Goal: Task Accomplishment & Management: Complete application form

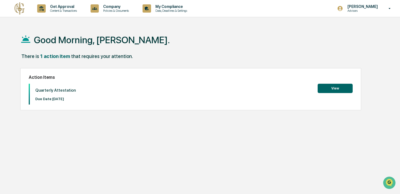
click at [327, 88] on button "View" at bounding box center [335, 88] width 35 height 9
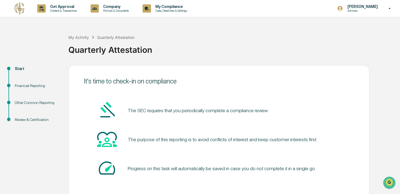
scroll to position [27, 0]
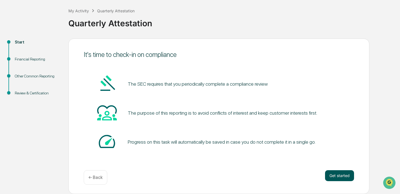
click at [342, 177] on button "Get started" at bounding box center [339, 175] width 29 height 11
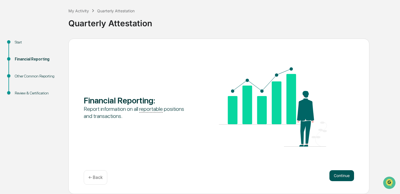
click at [337, 181] on button "Continue" at bounding box center [342, 175] width 25 height 11
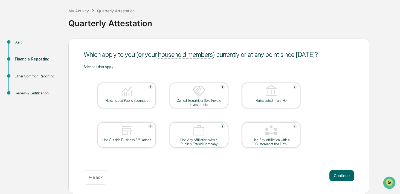
click at [346, 183] on div "Continue ← Back" at bounding box center [219, 177] width 271 height 15
click at [349, 180] on button "Continue" at bounding box center [342, 175] width 25 height 11
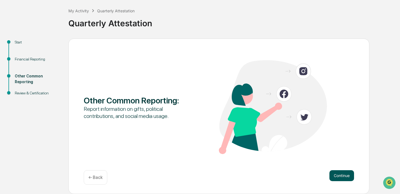
click at [338, 177] on button "Continue" at bounding box center [342, 175] width 25 height 11
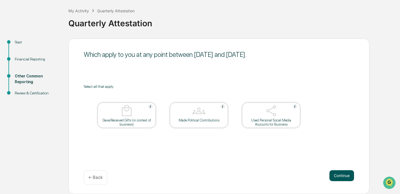
click at [350, 177] on button "Continue" at bounding box center [342, 175] width 25 height 11
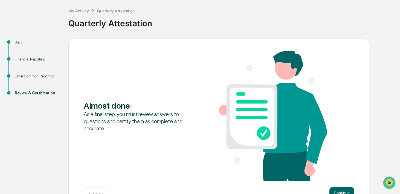
scroll to position [44, 0]
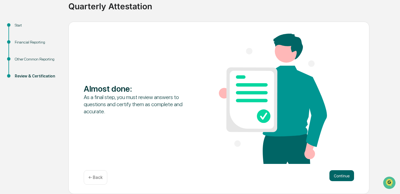
click at [342, 187] on div "Almost done : As a final step, you must review answers to questions and certify…" at bounding box center [218, 108] width 301 height 173
click at [348, 179] on button "Continue" at bounding box center [342, 175] width 25 height 11
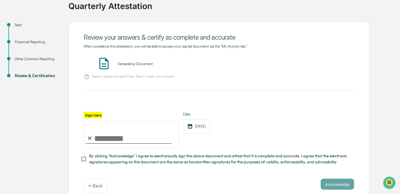
scroll to position [52, 0]
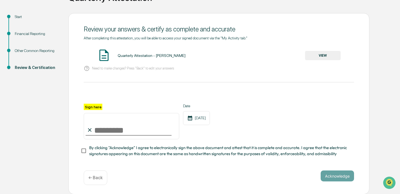
click at [111, 132] on input "Sign here" at bounding box center [132, 126] width 96 height 26
type input "**********"
click at [101, 148] on span "By clicking "Acknowledge" I agree to electronically sign the above document and…" at bounding box center [219, 151] width 261 height 12
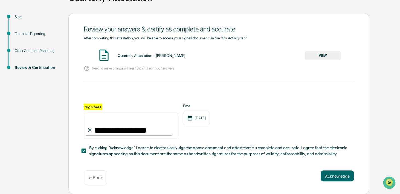
click at [330, 53] on button "VIEW" at bounding box center [323, 55] width 36 height 9
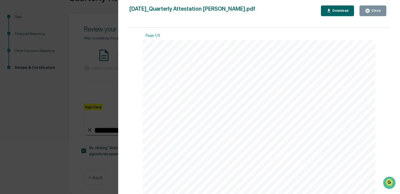
click at [220, 7] on div "[DATE]_Quarterly Attestation [PERSON_NAME].pdf" at bounding box center [192, 10] width 126 height 11
click at [345, 5] on button "Download" at bounding box center [337, 10] width 33 height 11
click at [337, 167] on div "Other Reporting Attestation of Completeness Based upon the definitions above (w…" at bounding box center [259, 29] width 233 height 329
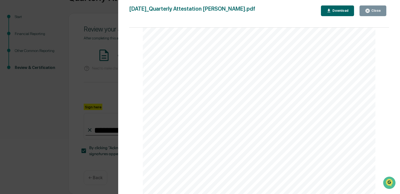
click at [380, 14] on button "Close" at bounding box center [373, 10] width 27 height 11
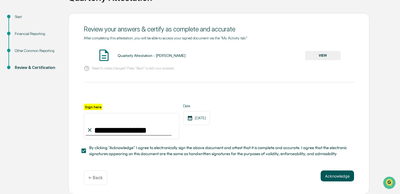
click at [335, 171] on button "Acknowledge" at bounding box center [337, 176] width 33 height 11
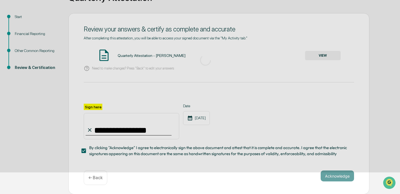
scroll to position [27, 0]
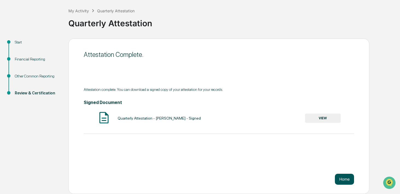
click at [339, 177] on button "Home" at bounding box center [344, 179] width 19 height 11
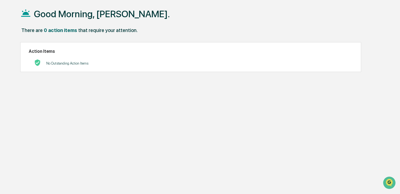
click at [68, 30] on div "0 action items" at bounding box center [60, 30] width 33 height 6
